Goal: Information Seeking & Learning: Stay updated

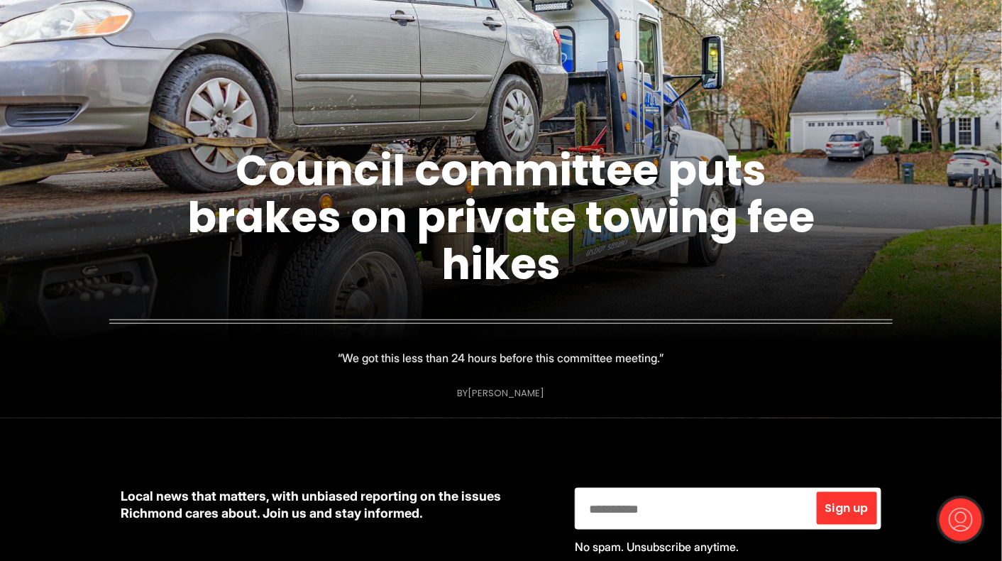
scroll to position [197, 0]
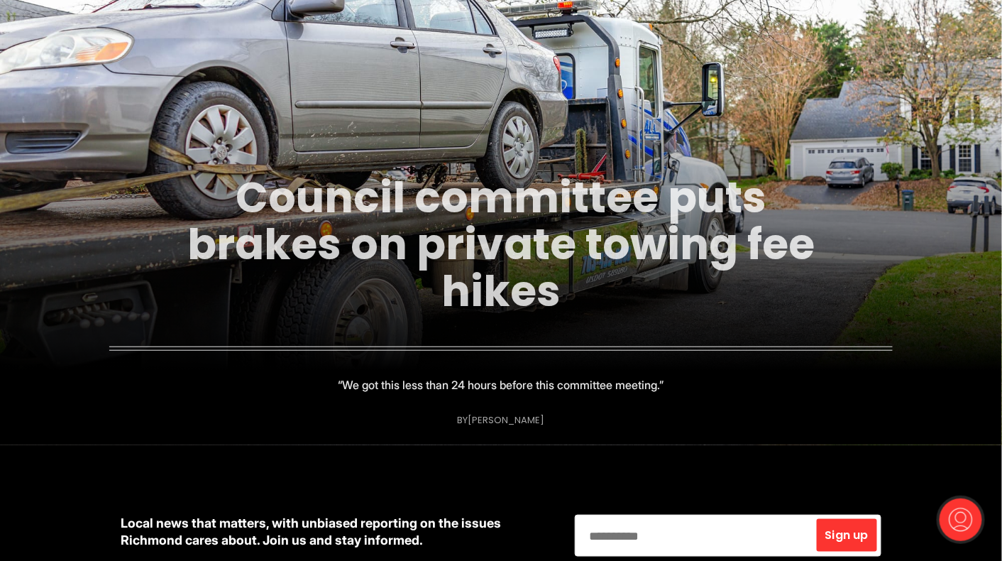
click at [552, 236] on link "Council committee puts brakes on private towing fee hikes" at bounding box center [501, 244] width 628 height 153
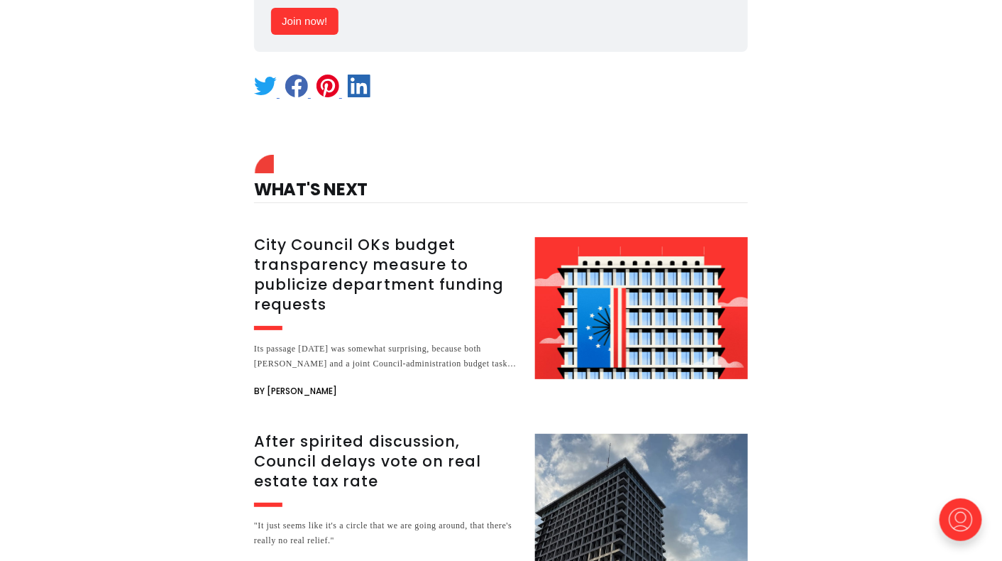
scroll to position [1666, 0]
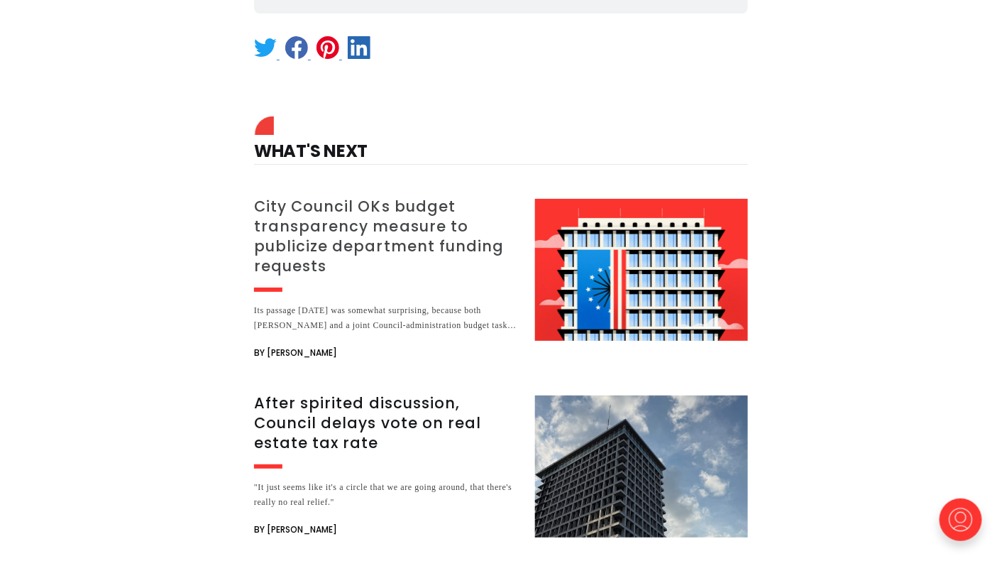
click at [395, 197] on h3 "City Council OKs budget transparency measure to publicize department funding re…" at bounding box center [386, 237] width 264 height 80
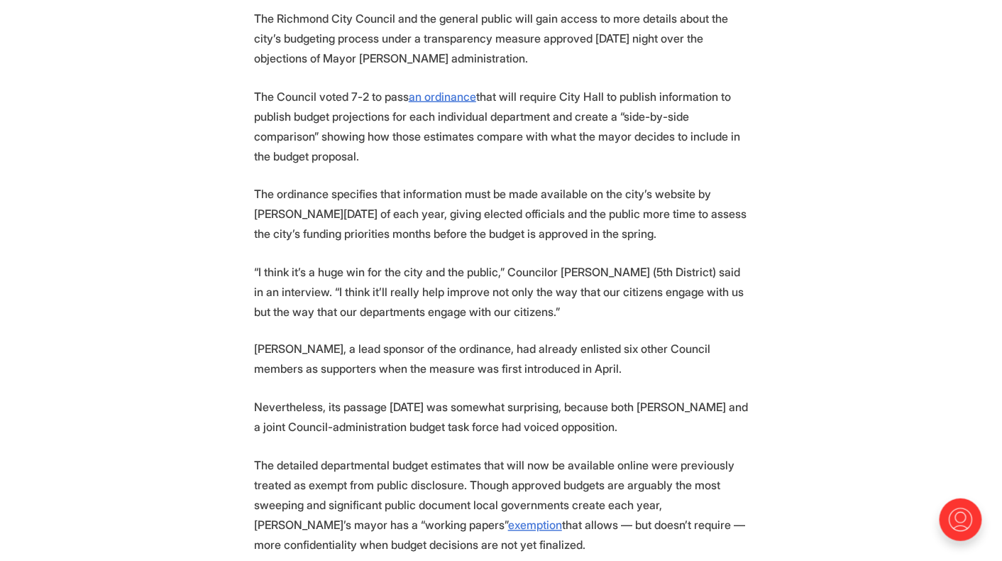
scroll to position [678, 0]
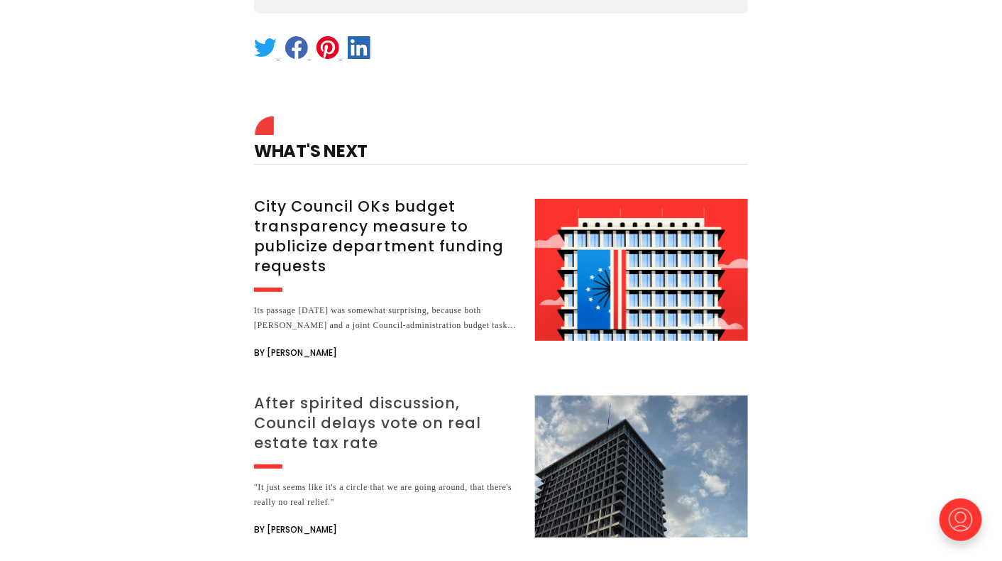
click at [352, 393] on h3 "After spirited discussion, Council delays vote on real estate tax rate" at bounding box center [386, 423] width 264 height 60
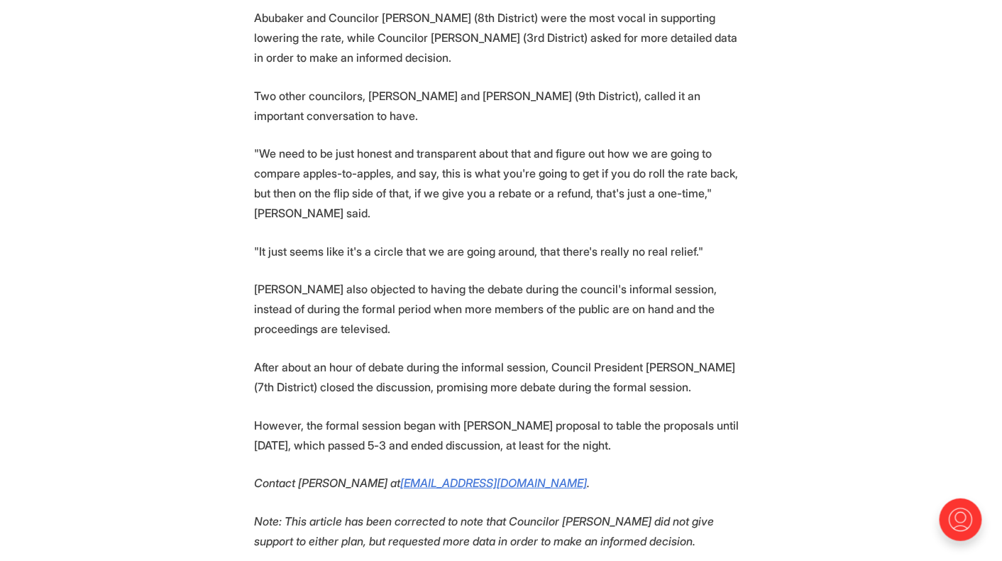
scroll to position [1705, 0]
